Goal: Task Accomplishment & Management: Use online tool/utility

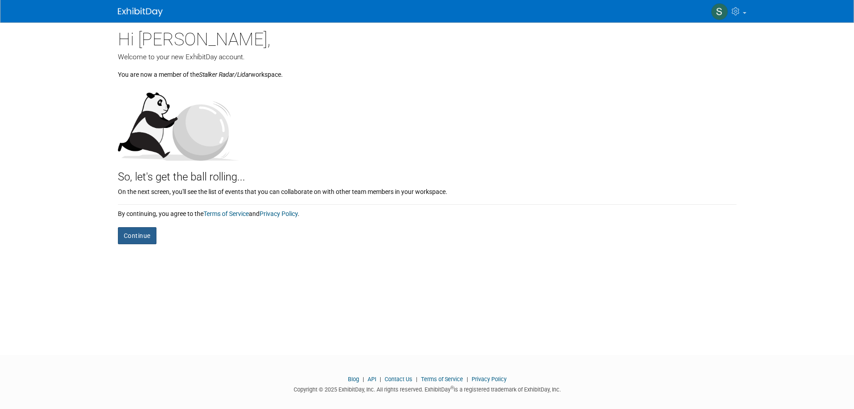
click at [148, 232] on button "Continue" at bounding box center [137, 235] width 39 height 17
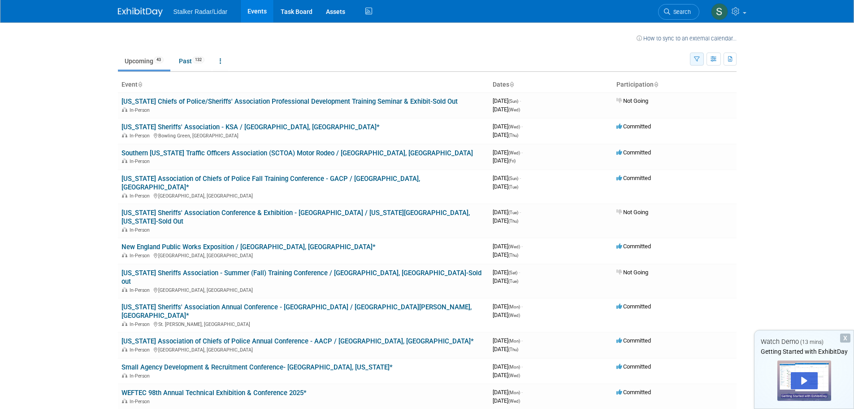
click at [696, 59] on icon "button" at bounding box center [697, 59] width 6 height 6
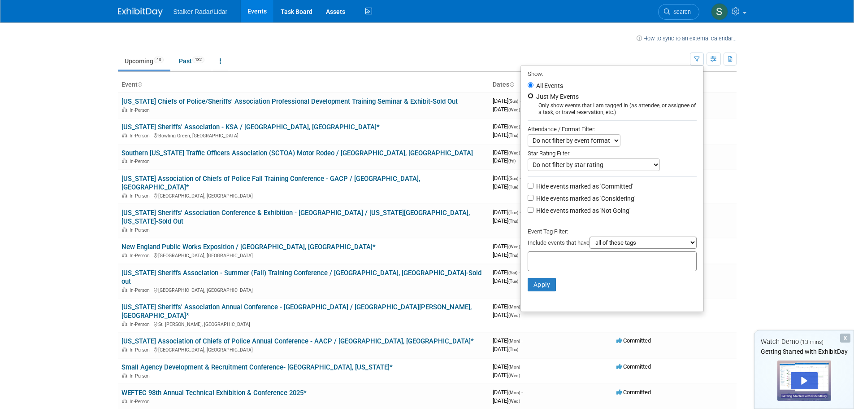
click at [528, 98] on input "Just My Events" at bounding box center [531, 96] width 6 height 6
radio input "true"
click at [539, 289] on button "Apply" at bounding box center [542, 284] width 29 height 13
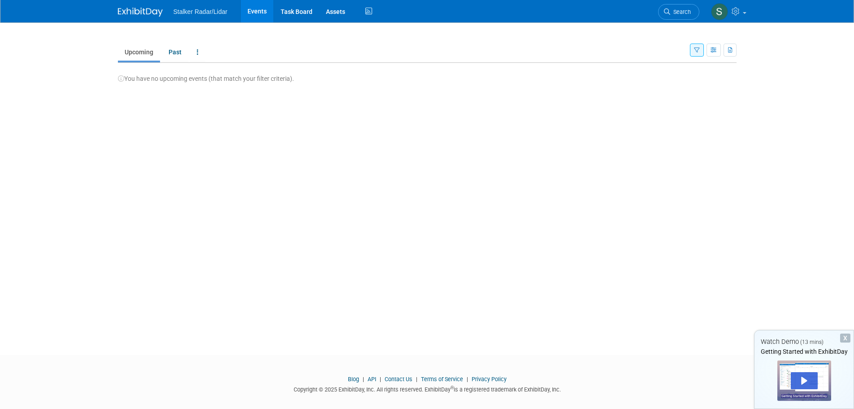
click at [698, 55] on button "button" at bounding box center [697, 49] width 14 height 13
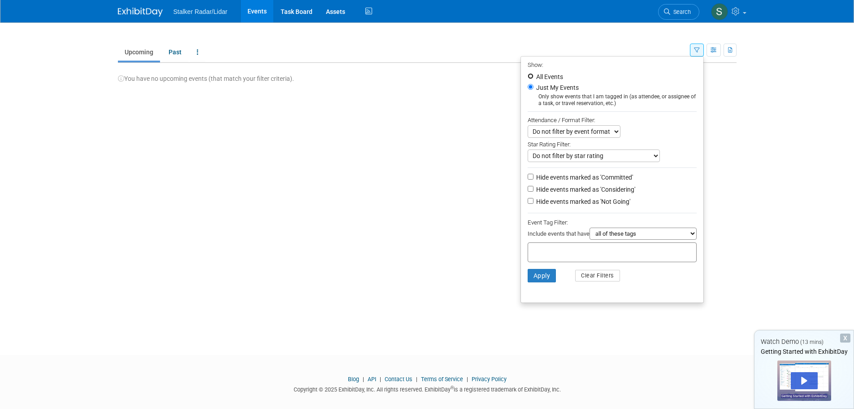
click at [528, 76] on input "All Events" at bounding box center [531, 76] width 6 height 6
radio input "true"
click at [611, 136] on select "Do not filter by event format Only show In-Person events Only show Virtual even…" at bounding box center [574, 131] width 93 height 13
click at [544, 277] on button "Apply" at bounding box center [542, 275] width 29 height 13
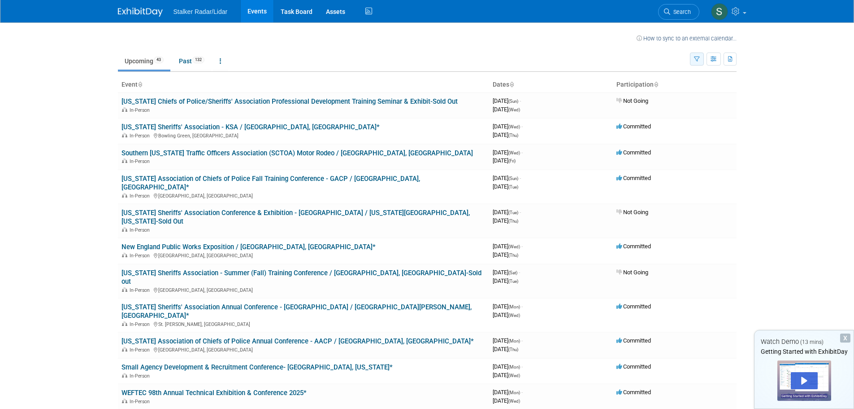
click at [697, 60] on icon "button" at bounding box center [697, 59] width 6 height 6
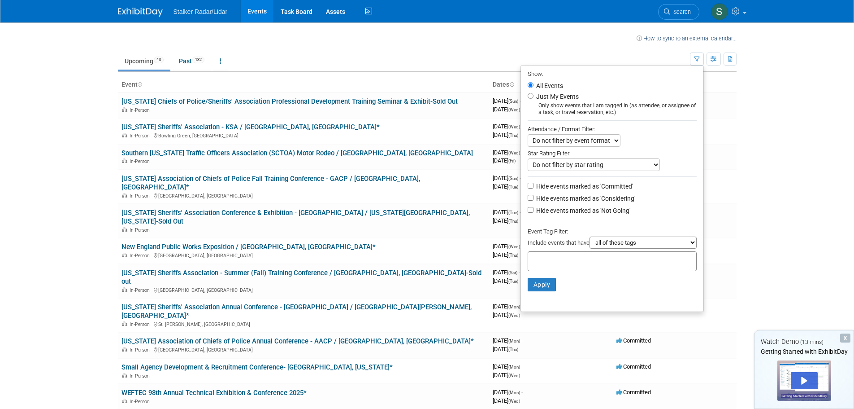
click at [607, 139] on select "Do not filter by event format Only show In-Person events Only show Virtual even…" at bounding box center [574, 140] width 93 height 13
click at [716, 61] on icon "button" at bounding box center [714, 59] width 7 height 6
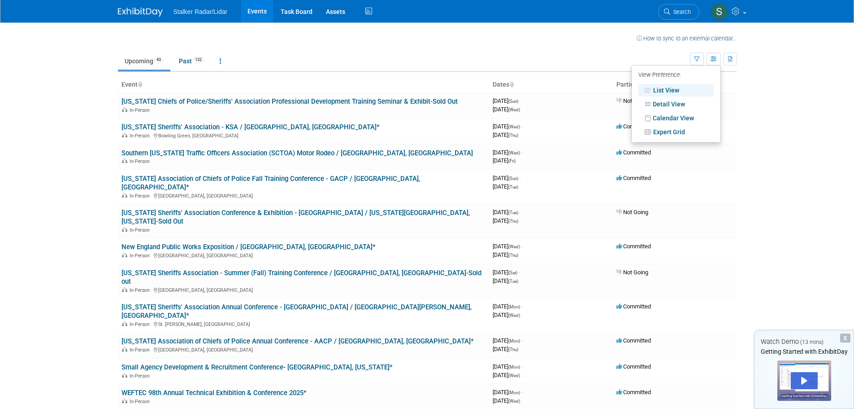
click at [356, 50] on td "Upcoming 43 Past 132 All Events 175 Past and Upcoming Grouped Annually Events g…" at bounding box center [404, 57] width 572 height 29
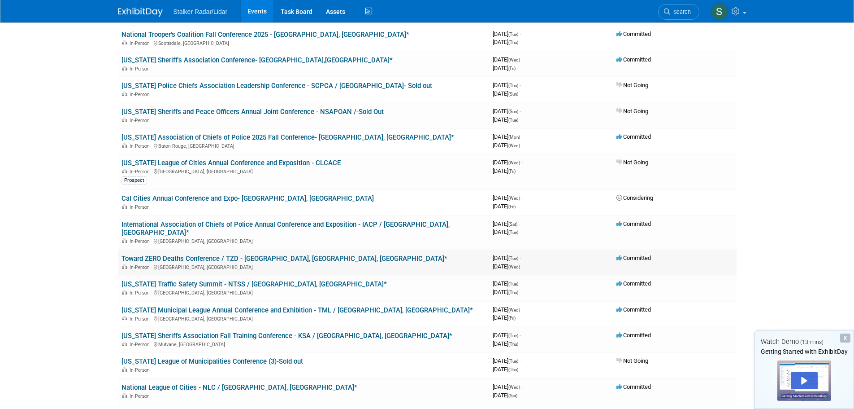
scroll to position [404, 0]
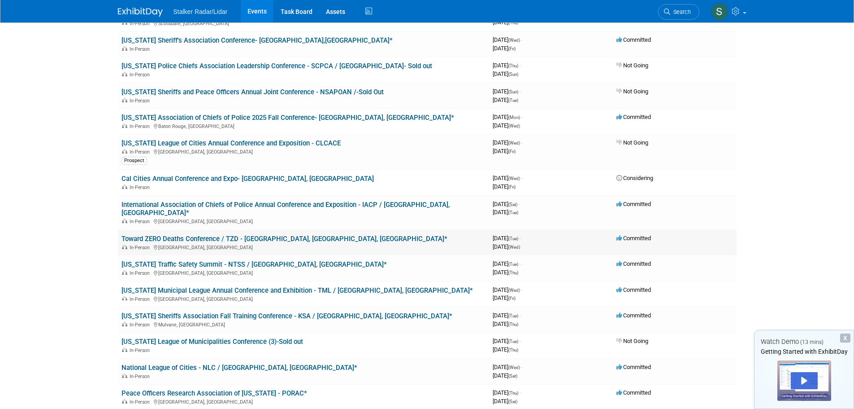
click at [335, 235] on link "Toward ZERO Deaths Conference / TZD - [GEOGRAPHIC_DATA], [GEOGRAPHIC_DATA], [GE…" at bounding box center [285, 239] width 326 height 8
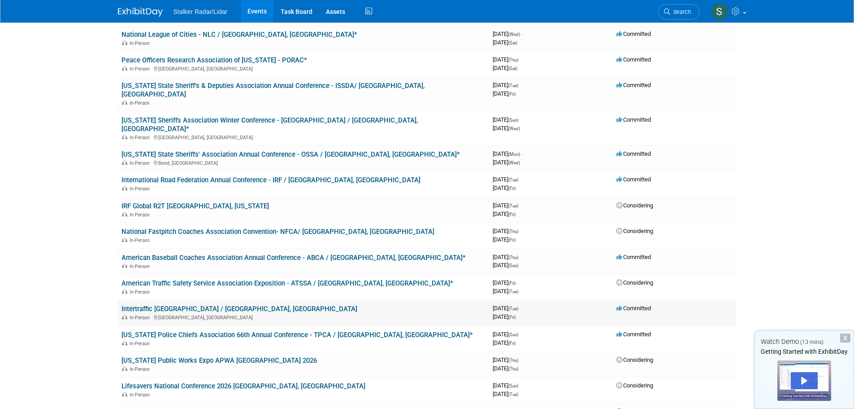
scroll to position [762, 0]
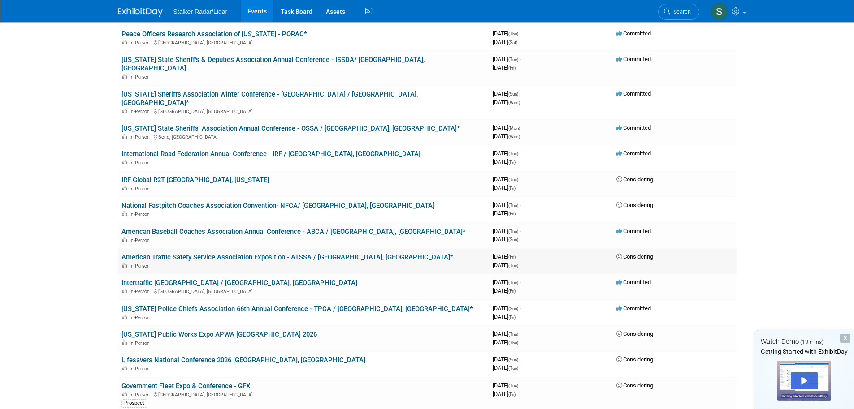
click at [256, 253] on link "American Traffic Safety Service Association Exposition - ATSSA / [GEOGRAPHIC_DA…" at bounding box center [288, 257] width 332 height 8
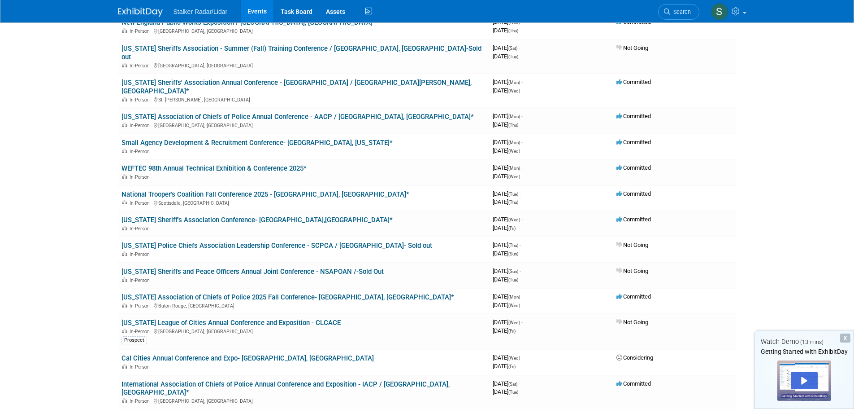
scroll to position [0, 0]
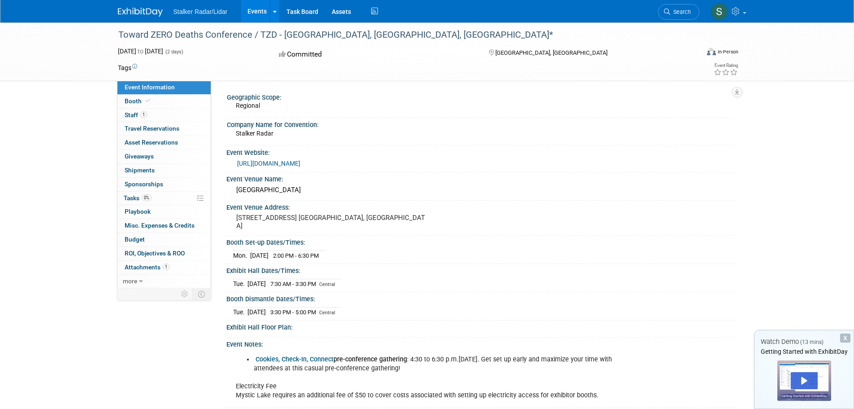
click at [300, 161] on link "[URL][DOMAIN_NAME]" at bounding box center [268, 163] width 63 height 7
click at [130, 114] on span "Staff 1" at bounding box center [136, 114] width 22 height 7
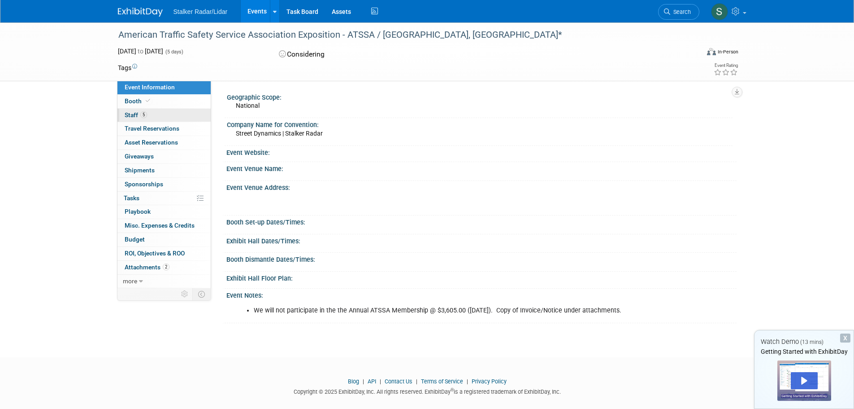
click at [131, 116] on span "Staff 5" at bounding box center [136, 114] width 22 height 7
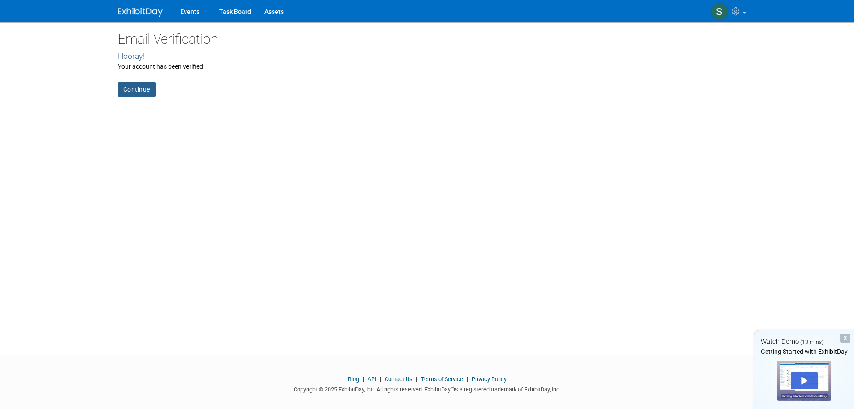
click at [135, 83] on link "Continue" at bounding box center [137, 89] width 38 height 14
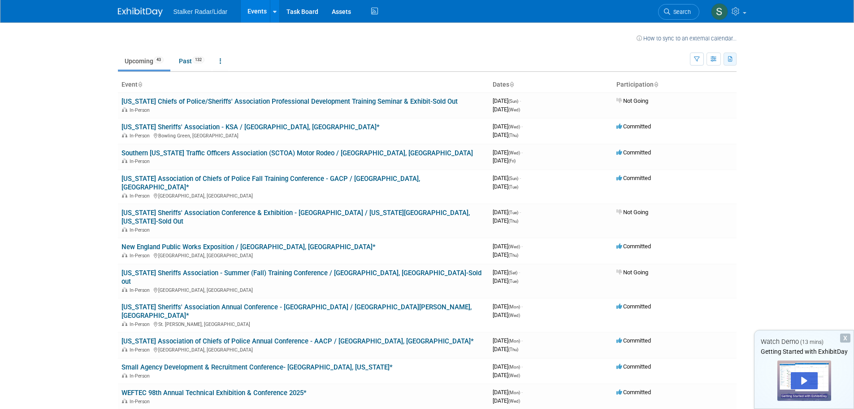
click at [731, 58] on icon "button" at bounding box center [730, 59] width 5 height 6
click at [652, 102] on link "Export All (175 Events)" at bounding box center [680, 101] width 97 height 13
